Goal: Task Accomplishment & Management: Manage account settings

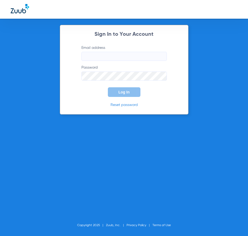
type input "ghernandez@cfhconline.org"
click at [125, 91] on span "Log In" at bounding box center [124, 92] width 11 height 4
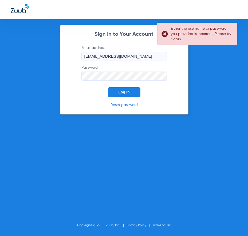
click at [118, 96] on button "Log In" at bounding box center [124, 92] width 33 height 10
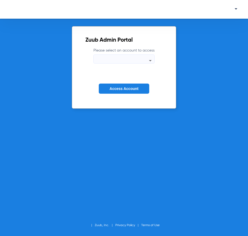
click at [121, 61] on div at bounding box center [124, 60] width 61 height 6
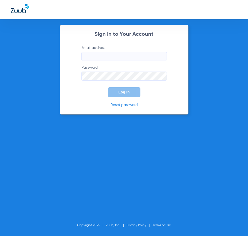
type input "ghernandez@cfhconline.org"
click at [117, 93] on button "Log In" at bounding box center [124, 92] width 33 height 10
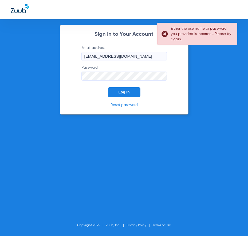
click at [218, 57] on div "Sign In to Your Account Email address ghernandez@cfhconline.org Password Log In…" at bounding box center [124, 118] width 248 height 236
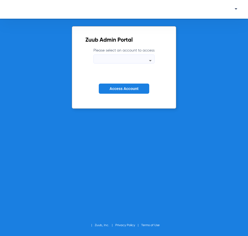
click at [115, 56] on mat-select at bounding box center [124, 59] width 61 height 9
